Goal: Task Accomplishment & Management: Manage account settings

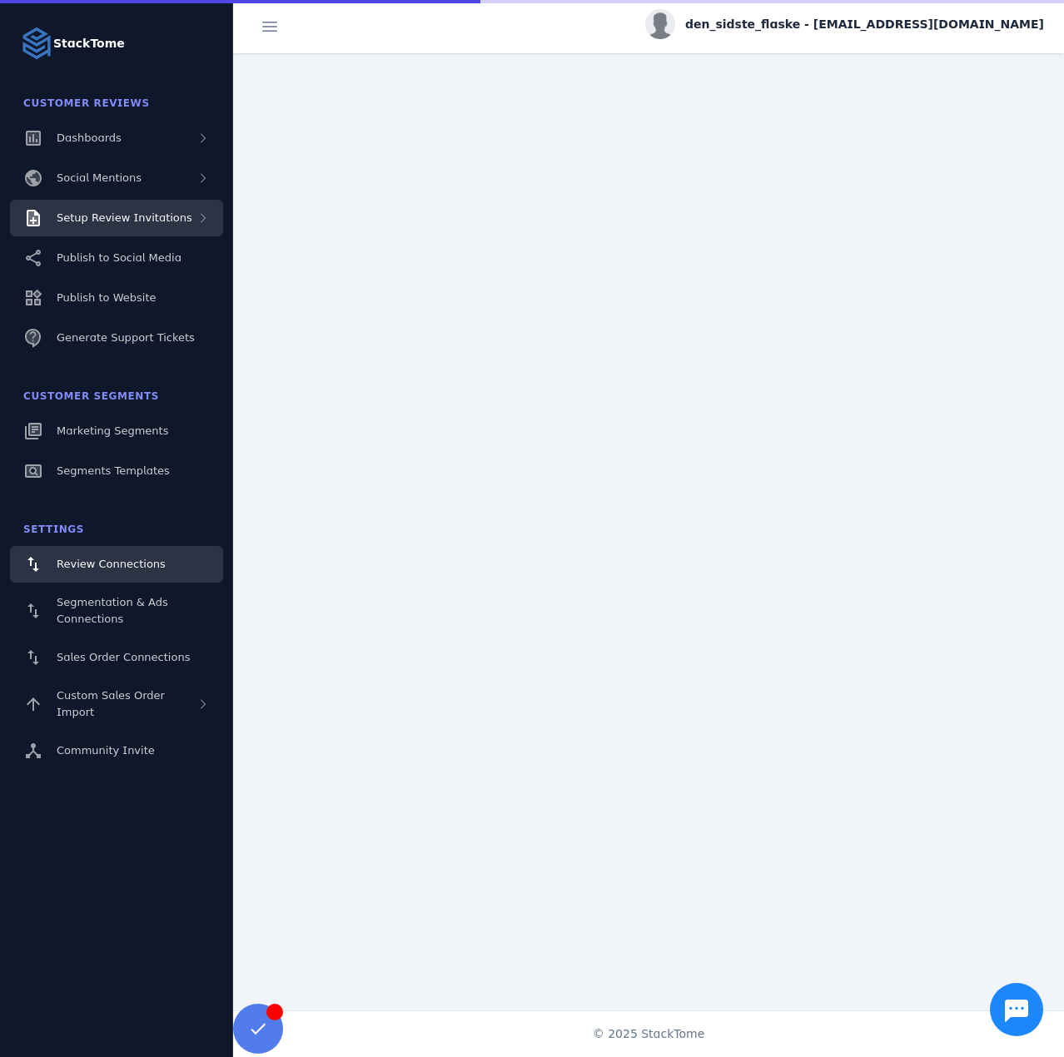
click at [131, 221] on span "Setup Review Invitations" at bounding box center [125, 217] width 136 height 12
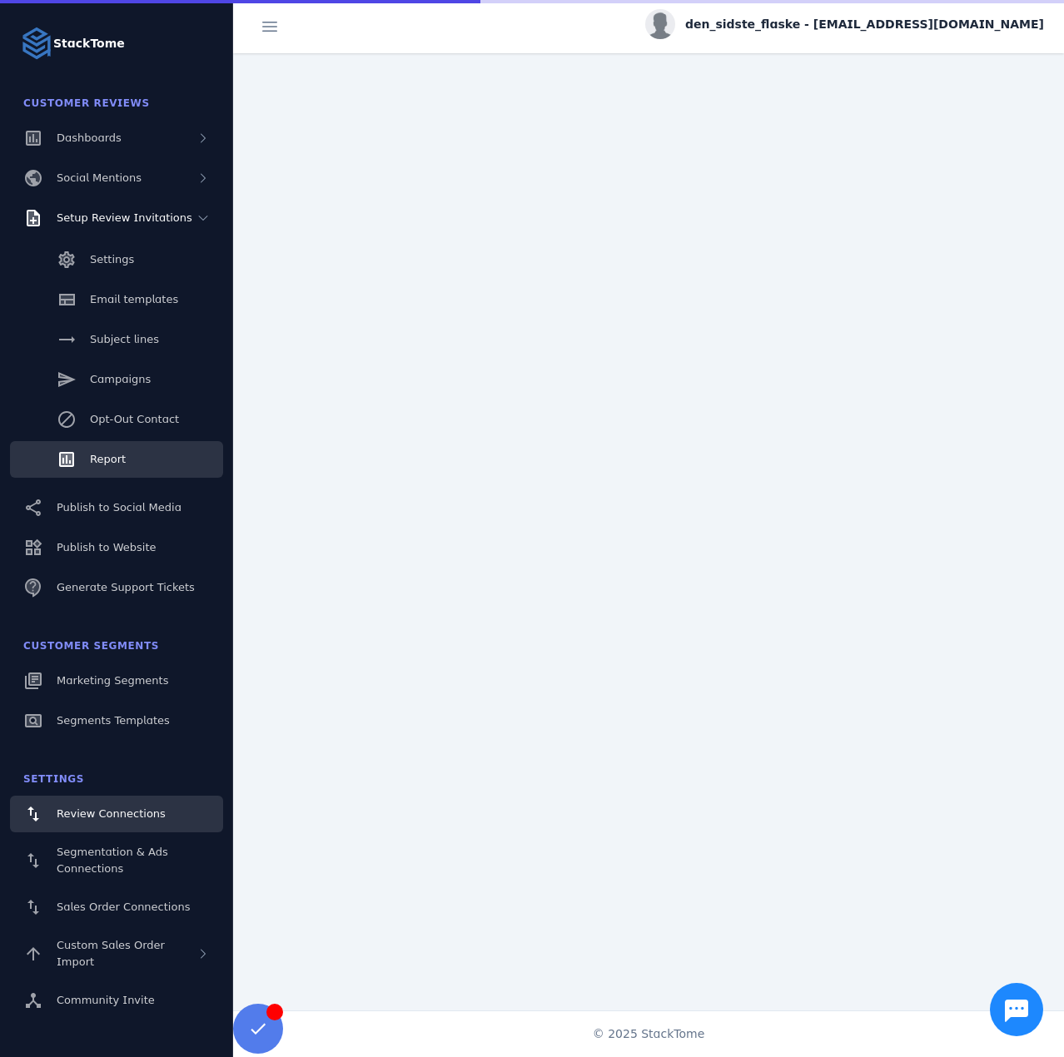
click at [125, 452] on link "Report" at bounding box center [116, 459] width 213 height 37
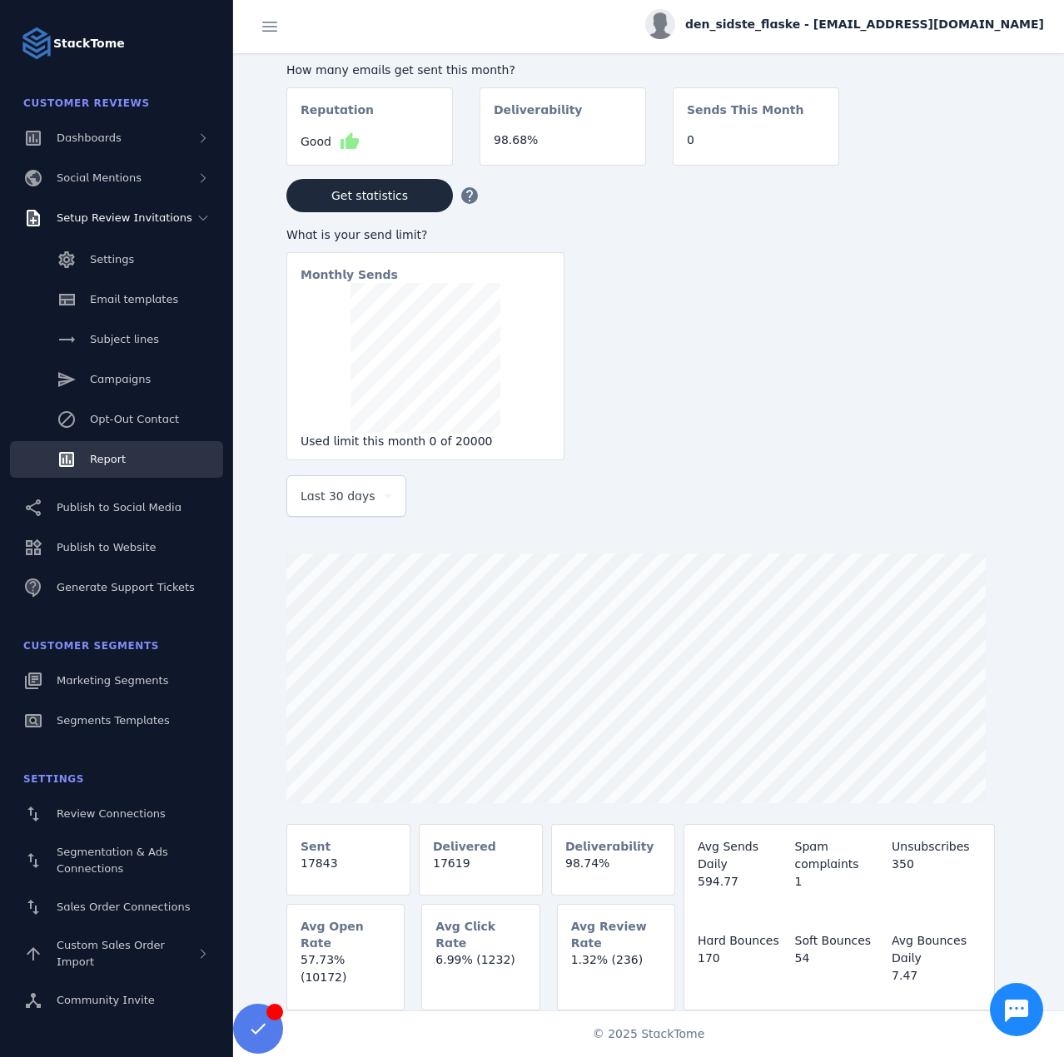
click at [361, 489] on div "Last 30 days" at bounding box center [346, 496] width 92 height 40
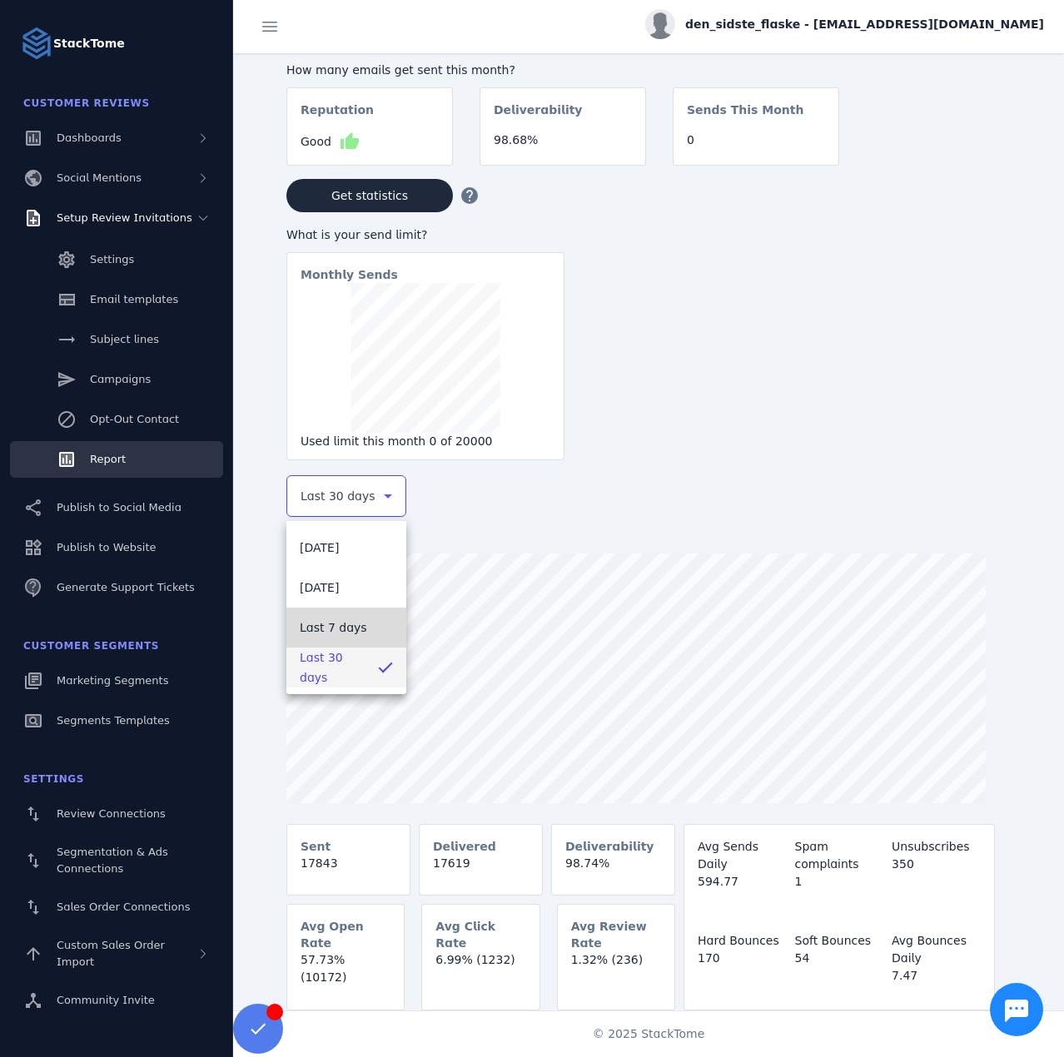
click at [335, 627] on span "Last 7 days" at bounding box center [333, 627] width 67 height 20
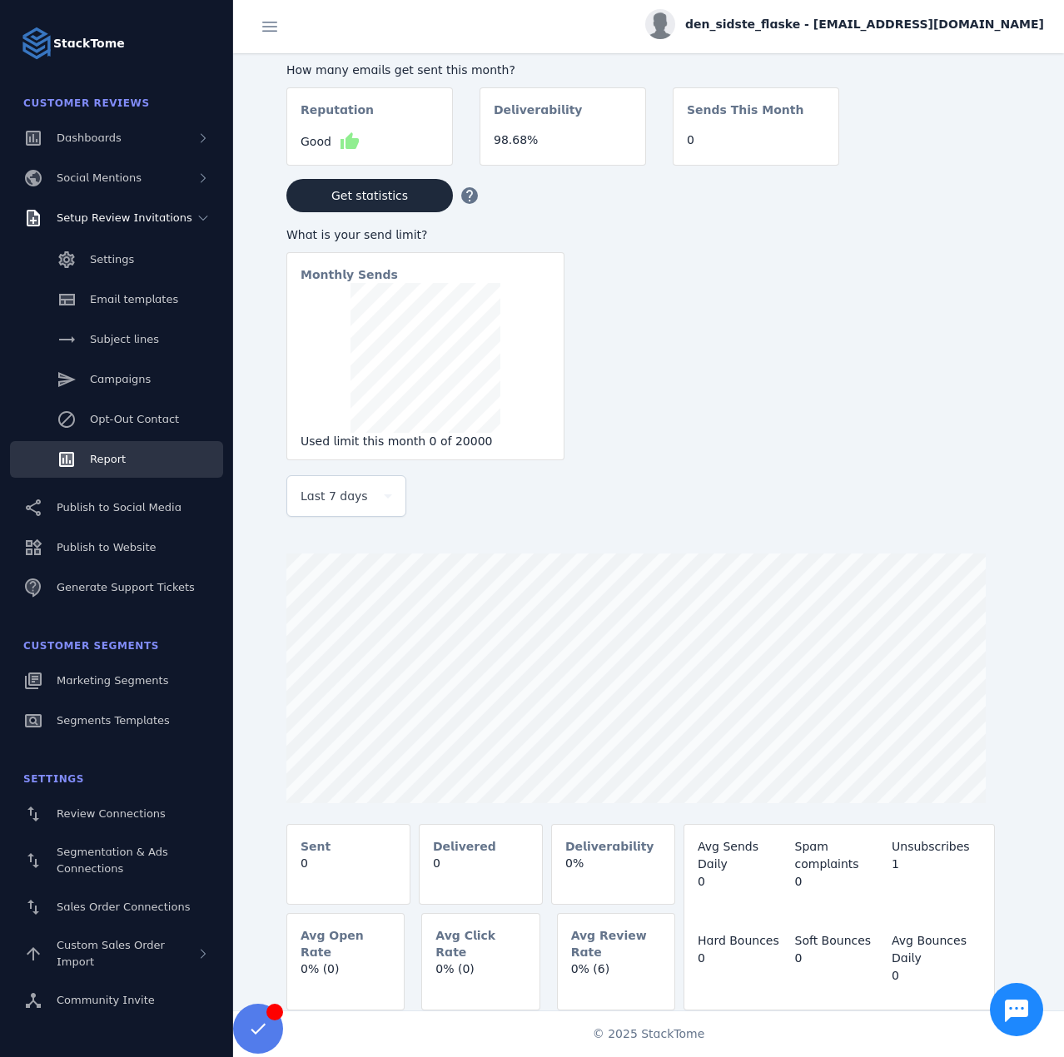
click at [866, 24] on span "den_sidste_flaske - [EMAIL_ADDRESS][DOMAIN_NAME]" at bounding box center [864, 24] width 359 height 17
click at [960, 173] on button "Sign out" at bounding box center [984, 161] width 120 height 40
